Goal: Use online tool/utility

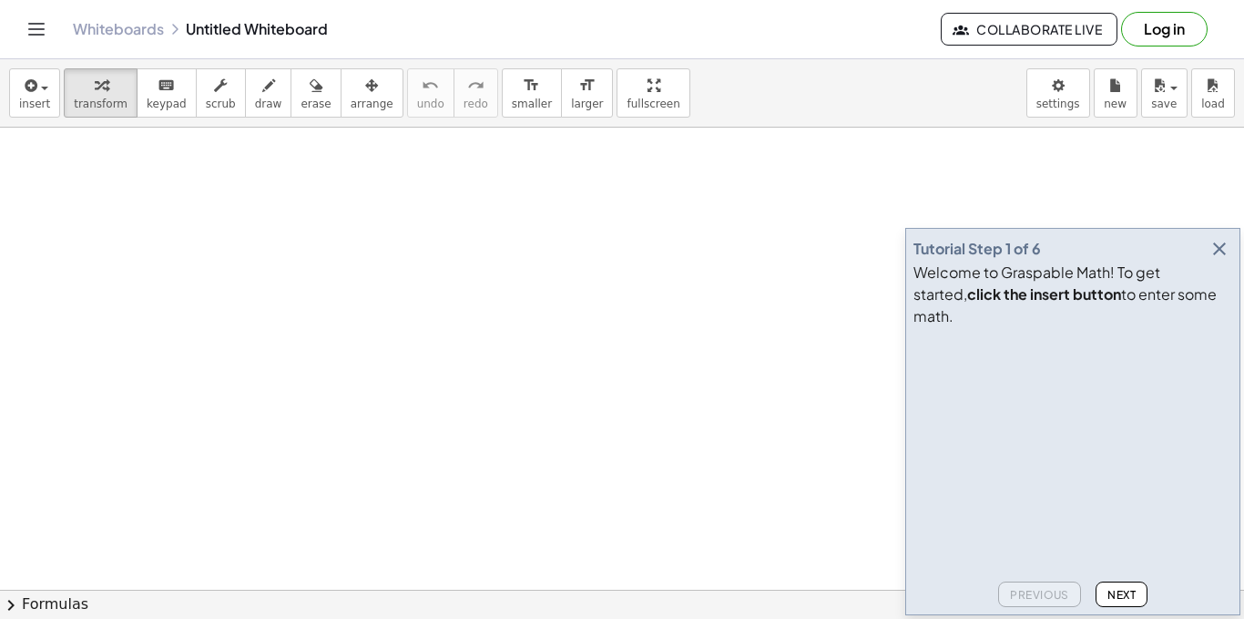
click at [1223, 278] on div "Welcome to Graspable Math! To get started, click the insert button to enter som…" at bounding box center [1073, 294] width 319 height 66
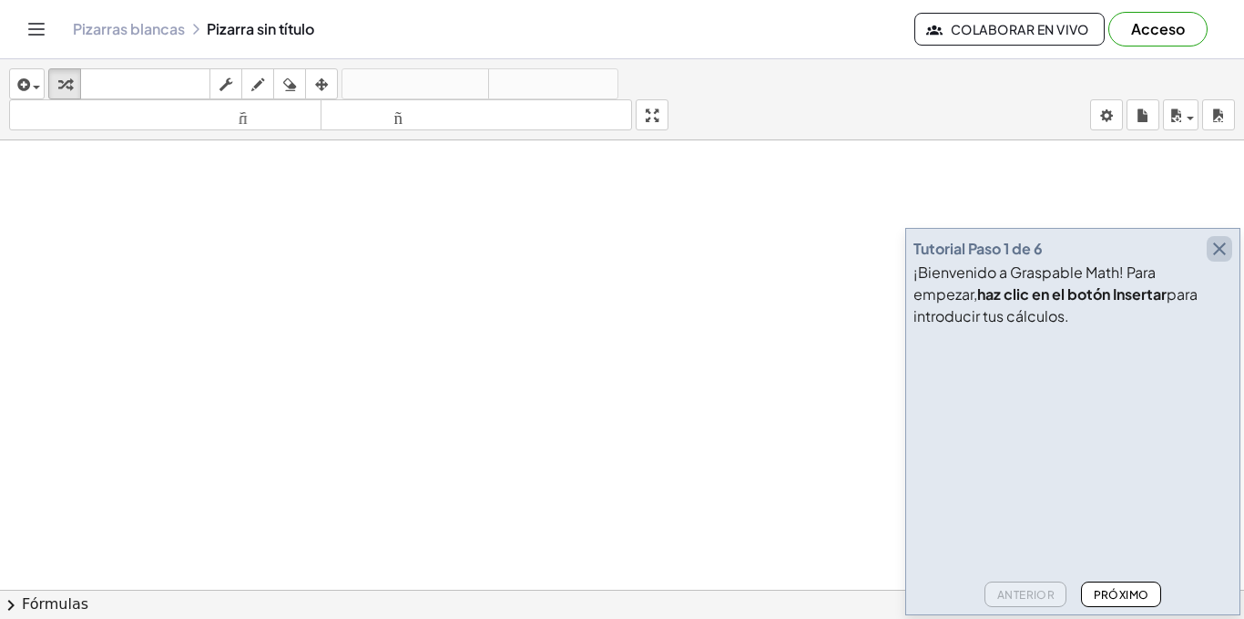
click at [1215, 250] on icon "button" at bounding box center [1220, 249] width 22 height 22
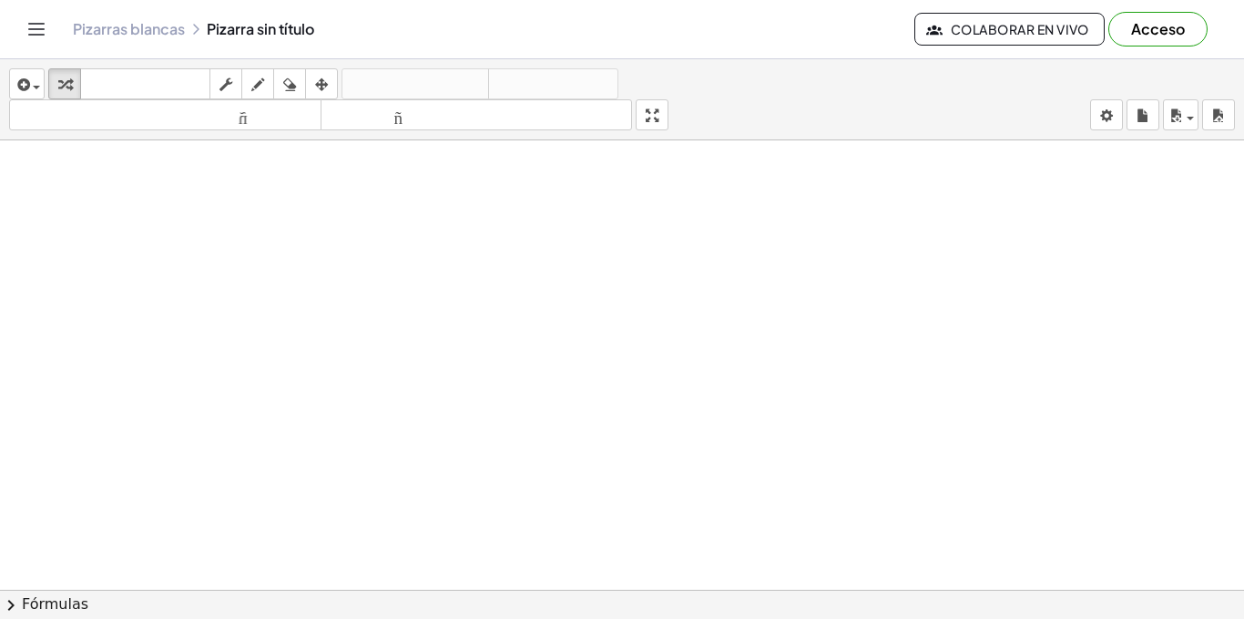
click at [266, 87] on div "button" at bounding box center [258, 84] width 24 height 22
drag, startPoint x: 206, startPoint y: 240, endPoint x: 286, endPoint y: 274, distance: 87.0
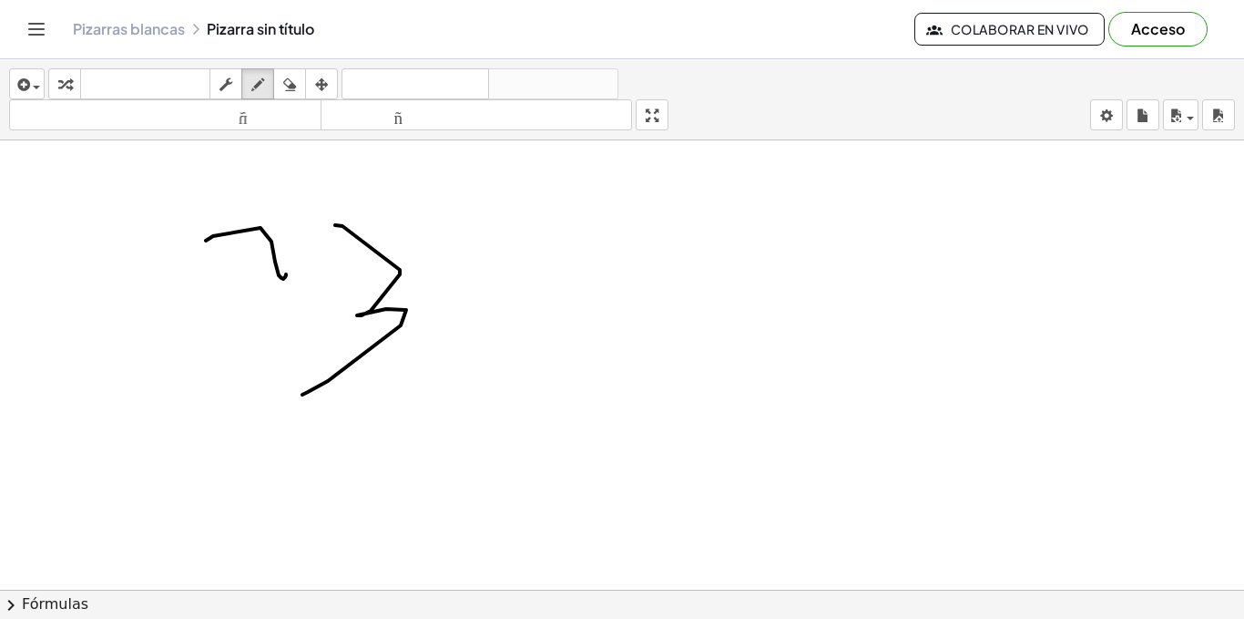
drag, startPoint x: 335, startPoint y: 225, endPoint x: 302, endPoint y: 394, distance: 172.7
drag, startPoint x: 301, startPoint y: 229, endPoint x: 262, endPoint y: 302, distance: 82.3
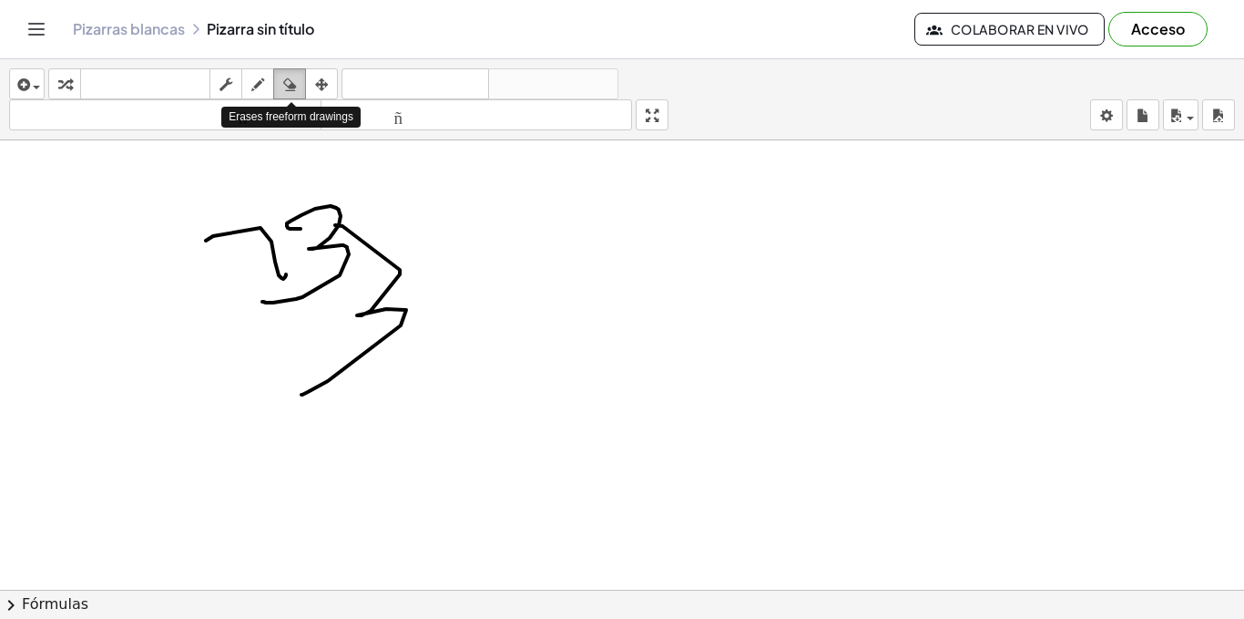
click at [295, 84] on icon "button" at bounding box center [289, 85] width 13 height 22
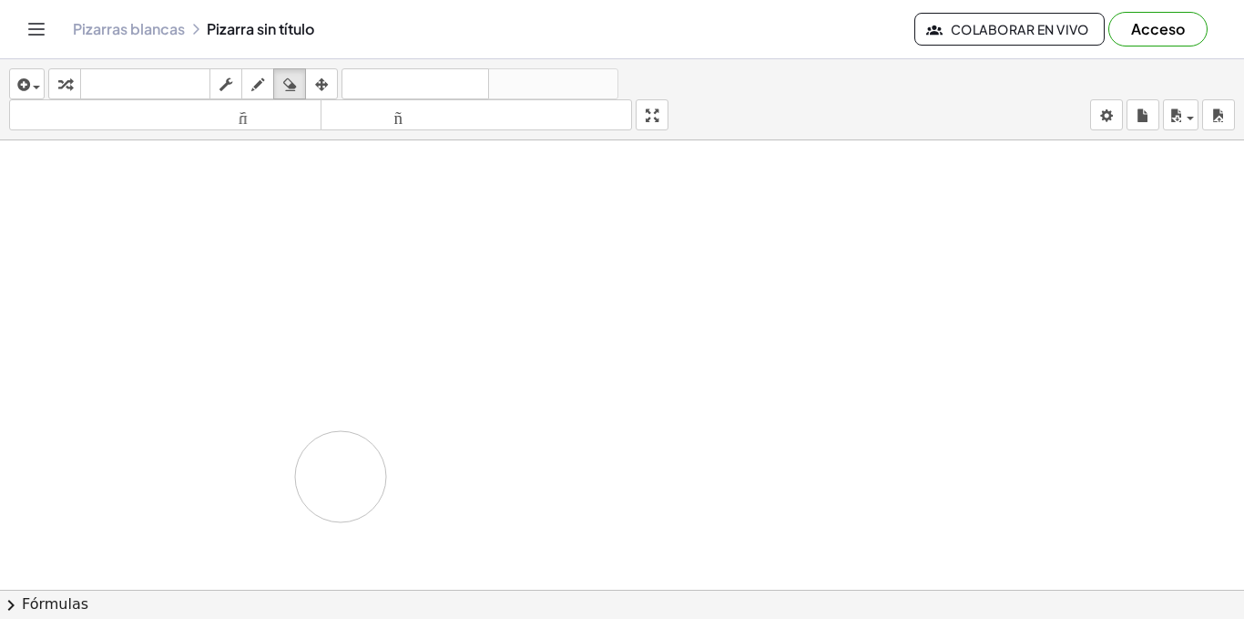
drag, startPoint x: 233, startPoint y: 243, endPoint x: 340, endPoint y: 486, distance: 265.5
